Goal: Task Accomplishment & Management: Use online tool/utility

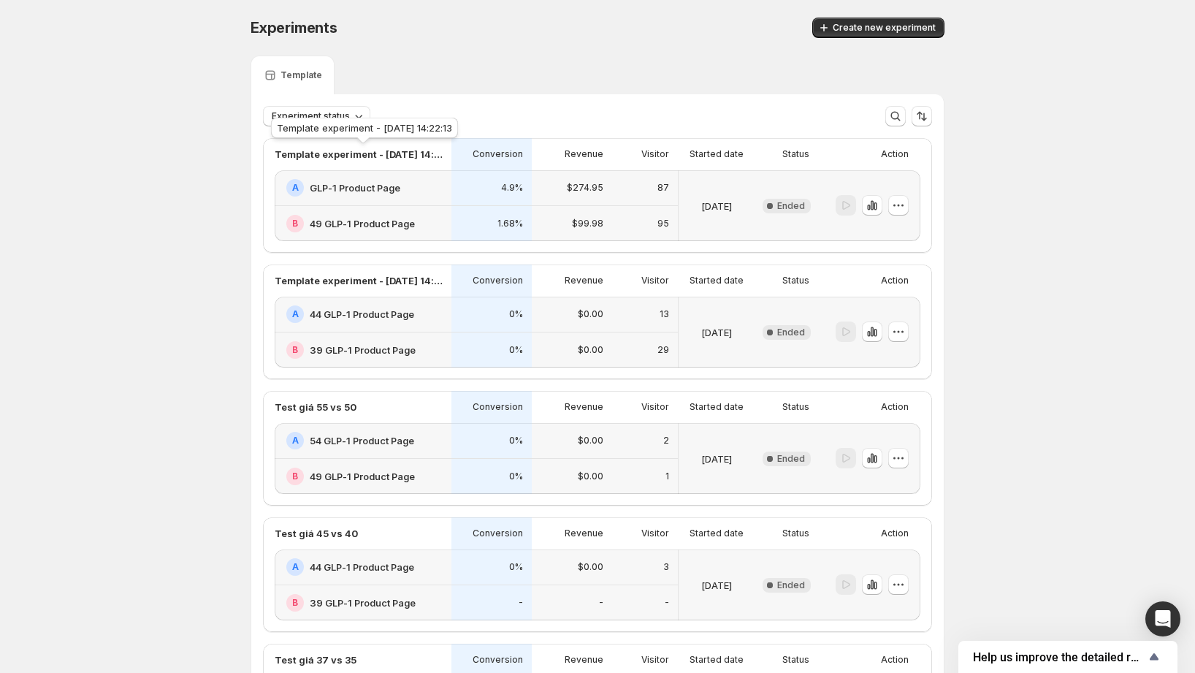
click at [330, 123] on div "Template experiment - Aug 8, 14:22:13" at bounding box center [364, 131] width 193 height 32
click at [295, 122] on button "Experiment status" at bounding box center [316, 116] width 107 height 20
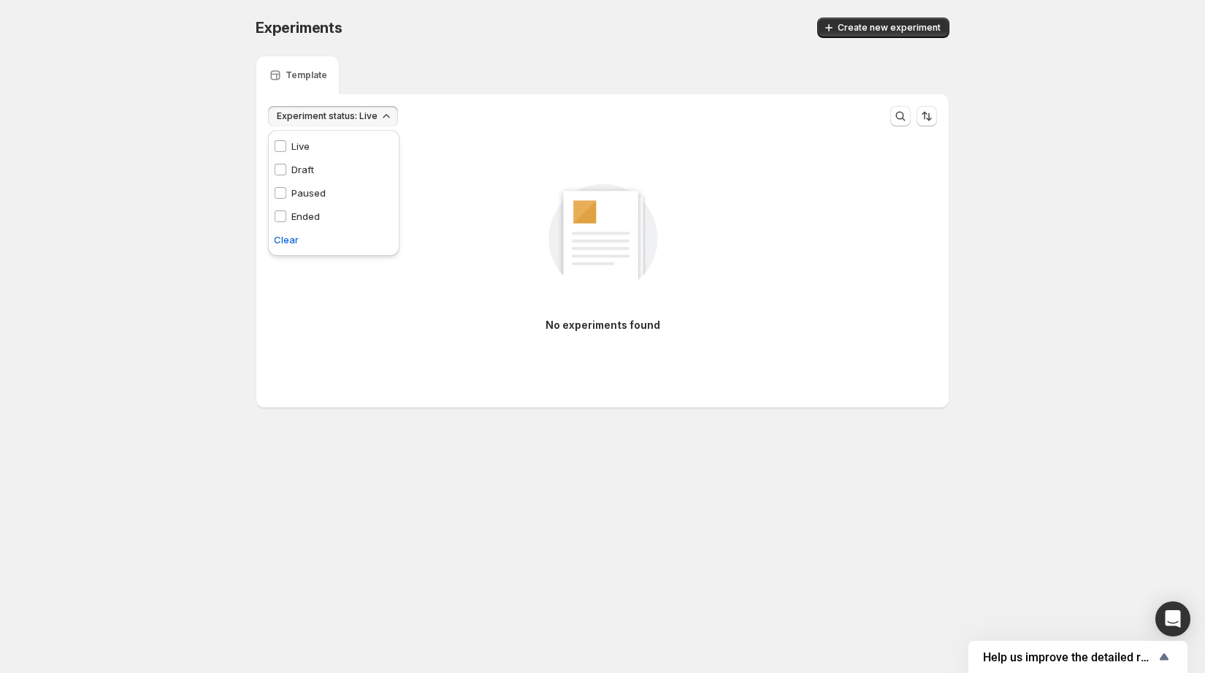
click at [211, 141] on div "Experiments. This page is ready Experiments Create new experiment Template Expe…" at bounding box center [602, 243] width 1205 height 486
click at [298, 119] on span "Experiment status: Live" at bounding box center [327, 116] width 101 height 12
click at [291, 140] on p "Live" at bounding box center [300, 146] width 18 height 15
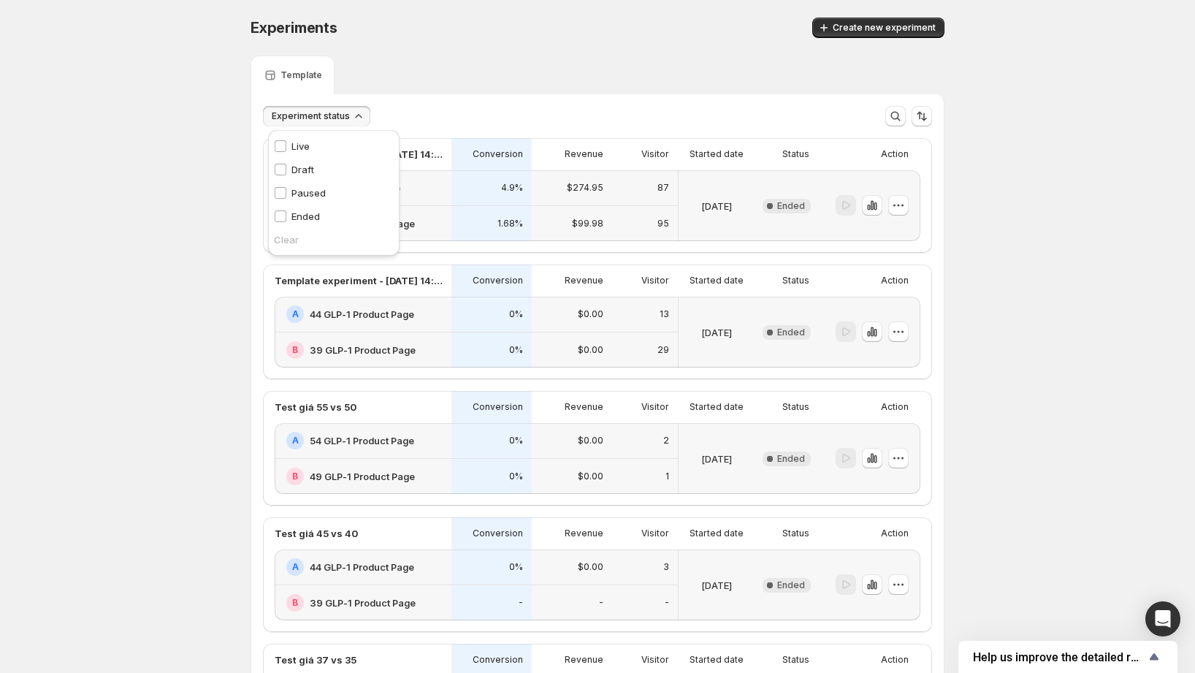
click at [224, 149] on div "Experiments. This page is ready Experiments Create new experiment Template Expe…" at bounding box center [597, 551] width 1195 height 1102
